Goal: Transaction & Acquisition: Purchase product/service

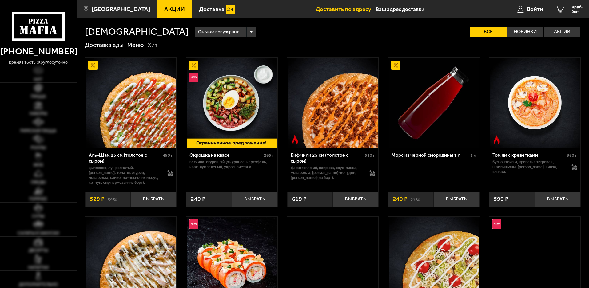
click at [408, 12] on input "text" at bounding box center [435, 9] width 118 height 11
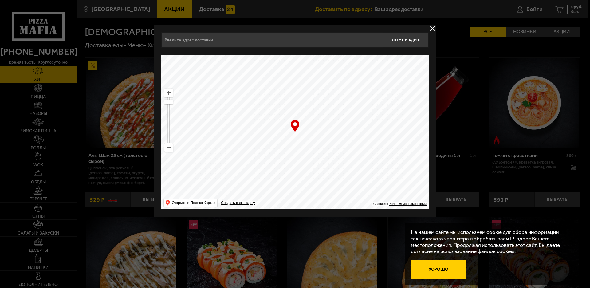
click at [447, 273] on button "Хорошо" at bounding box center [438, 269] width 55 height 18
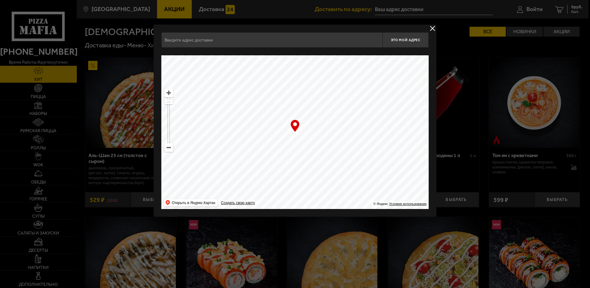
drag, startPoint x: 351, startPoint y: 167, endPoint x: 287, endPoint y: 107, distance: 87.5
click at [282, 98] on ymaps at bounding box center [295, 132] width 268 height 154
drag, startPoint x: 168, startPoint y: 104, endPoint x: 169, endPoint y: 115, distance: 11.4
click at [169, 115] on ymaps at bounding box center [169, 115] width 9 height 5
drag, startPoint x: 316, startPoint y: 154, endPoint x: 309, endPoint y: 114, distance: 41.0
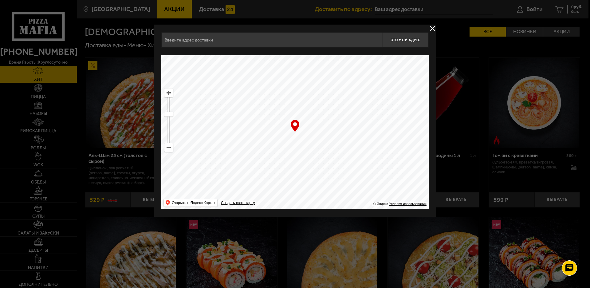
click at [309, 114] on ymaps at bounding box center [295, 132] width 268 height 154
drag, startPoint x: 314, startPoint y: 134, endPoint x: 297, endPoint y: 120, distance: 22.0
click at [296, 114] on ymaps at bounding box center [295, 132] width 268 height 154
drag, startPoint x: 310, startPoint y: 135, endPoint x: 300, endPoint y: 147, distance: 15.7
click at [300, 147] on ymaps at bounding box center [295, 132] width 268 height 154
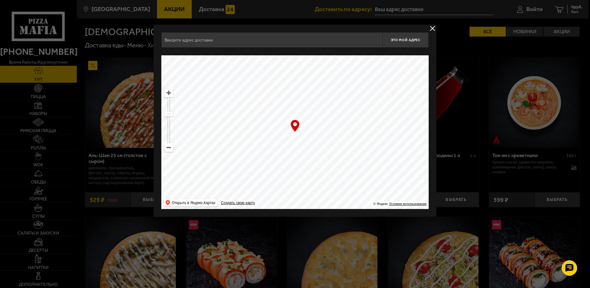
click at [168, 91] on ymaps at bounding box center [169, 93] width 8 height 8
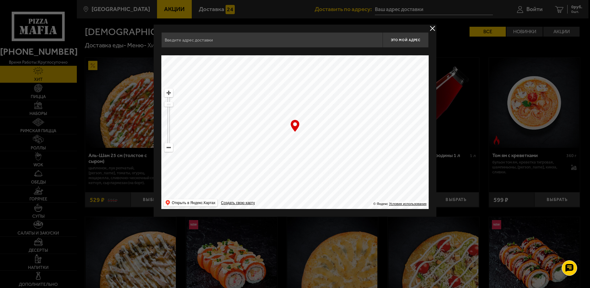
drag, startPoint x: 319, startPoint y: 158, endPoint x: 298, endPoint y: 108, distance: 54.2
click at [298, 108] on ymaps at bounding box center [295, 132] width 268 height 154
drag, startPoint x: 329, startPoint y: 118, endPoint x: 329, endPoint y: 123, distance: 5.5
click at [329, 117] on ymaps at bounding box center [295, 132] width 268 height 154
drag, startPoint x: 335, startPoint y: 137, endPoint x: 317, endPoint y: 106, distance: 35.8
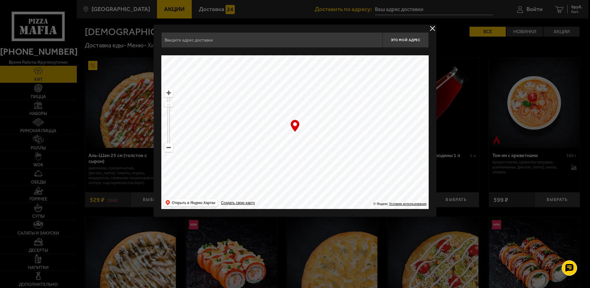
click at [316, 106] on ymaps at bounding box center [295, 132] width 268 height 154
drag, startPoint x: 327, startPoint y: 131, endPoint x: 323, endPoint y: 145, distance: 14.6
click at [335, 181] on ymaps at bounding box center [295, 132] width 268 height 154
drag, startPoint x: 328, startPoint y: 132, endPoint x: 357, endPoint y: 175, distance: 52.1
click at [357, 175] on ymaps at bounding box center [295, 132] width 268 height 154
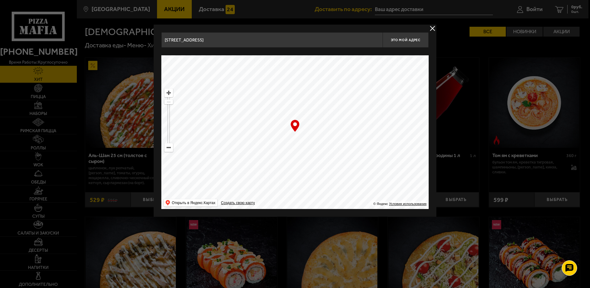
drag, startPoint x: 354, startPoint y: 164, endPoint x: 354, endPoint y: 183, distance: 19.4
click at [354, 183] on ymaps at bounding box center [295, 132] width 268 height 154
click at [173, 150] on ymaps at bounding box center [295, 132] width 268 height 154
click at [171, 149] on ymaps at bounding box center [169, 148] width 8 height 8
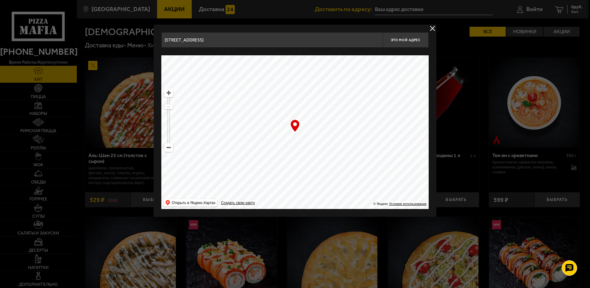
drag, startPoint x: 374, startPoint y: 101, endPoint x: 346, endPoint y: 134, distance: 43.4
click at [346, 134] on ymaps at bounding box center [295, 132] width 268 height 154
click at [171, 93] on ymaps at bounding box center [169, 93] width 8 height 8
drag, startPoint x: 316, startPoint y: 161, endPoint x: 246, endPoint y: 104, distance: 89.8
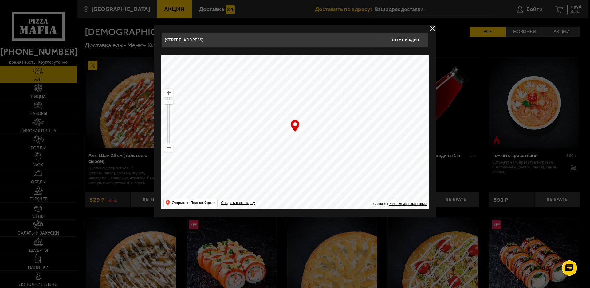
click at [246, 104] on ymaps at bounding box center [295, 132] width 268 height 154
type input "[STREET_ADDRESS]"
click at [405, 42] on button "Это мой адрес" at bounding box center [406, 39] width 46 height 15
click at [431, 30] on button "delivery type" at bounding box center [433, 29] width 8 height 8
